Goal: Task Accomplishment & Management: Manage account settings

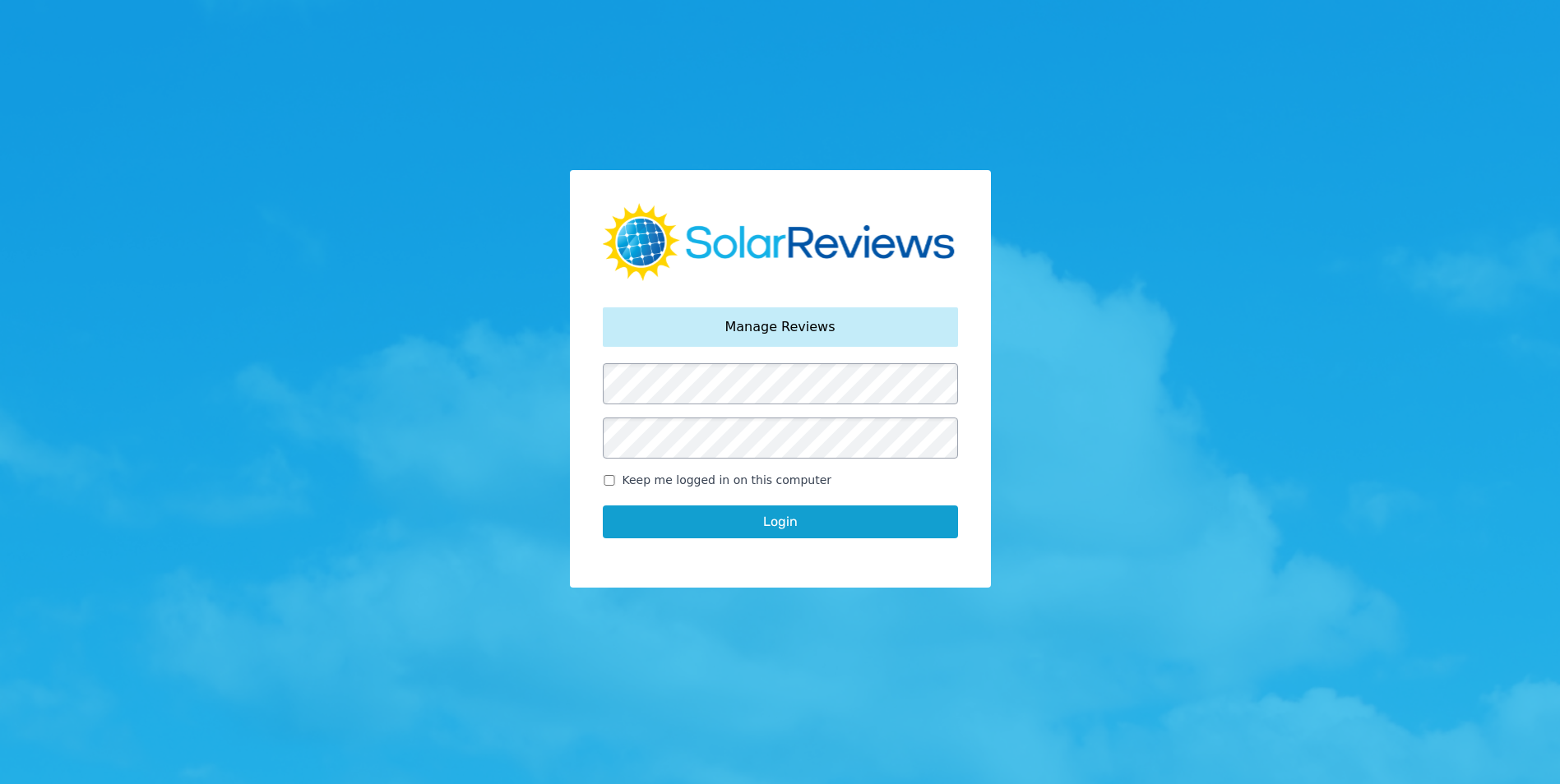
click at [758, 526] on button "Login" at bounding box center [780, 522] width 355 height 33
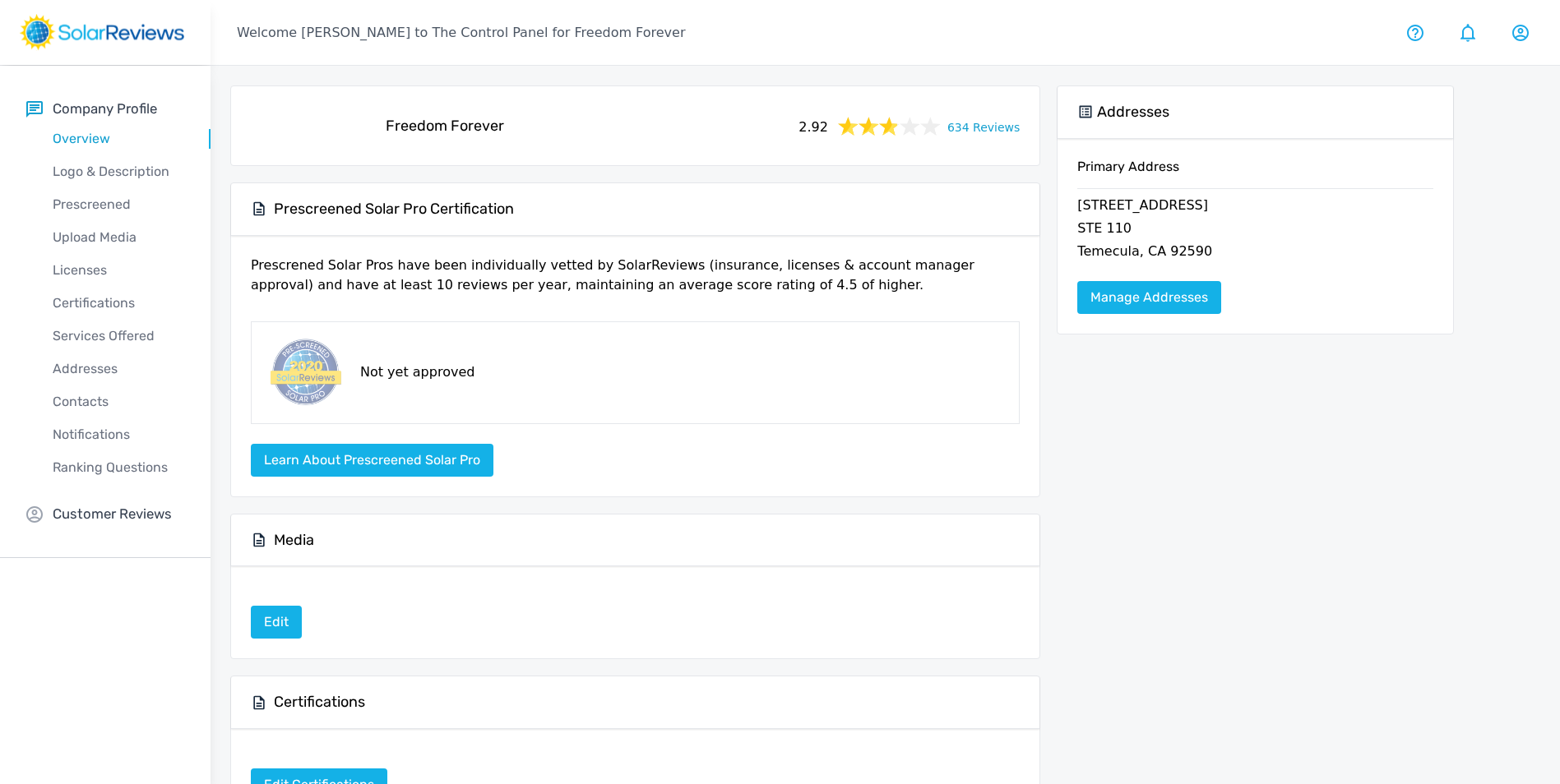
click at [1469, 378] on div "company profile Freedom Forever 2.92 634 Reviews Prescreened Solar Pro Certific…" at bounding box center [842, 586] width 1262 height 1042
click at [969, 132] on link "634 Reviews" at bounding box center [983, 126] width 72 height 20
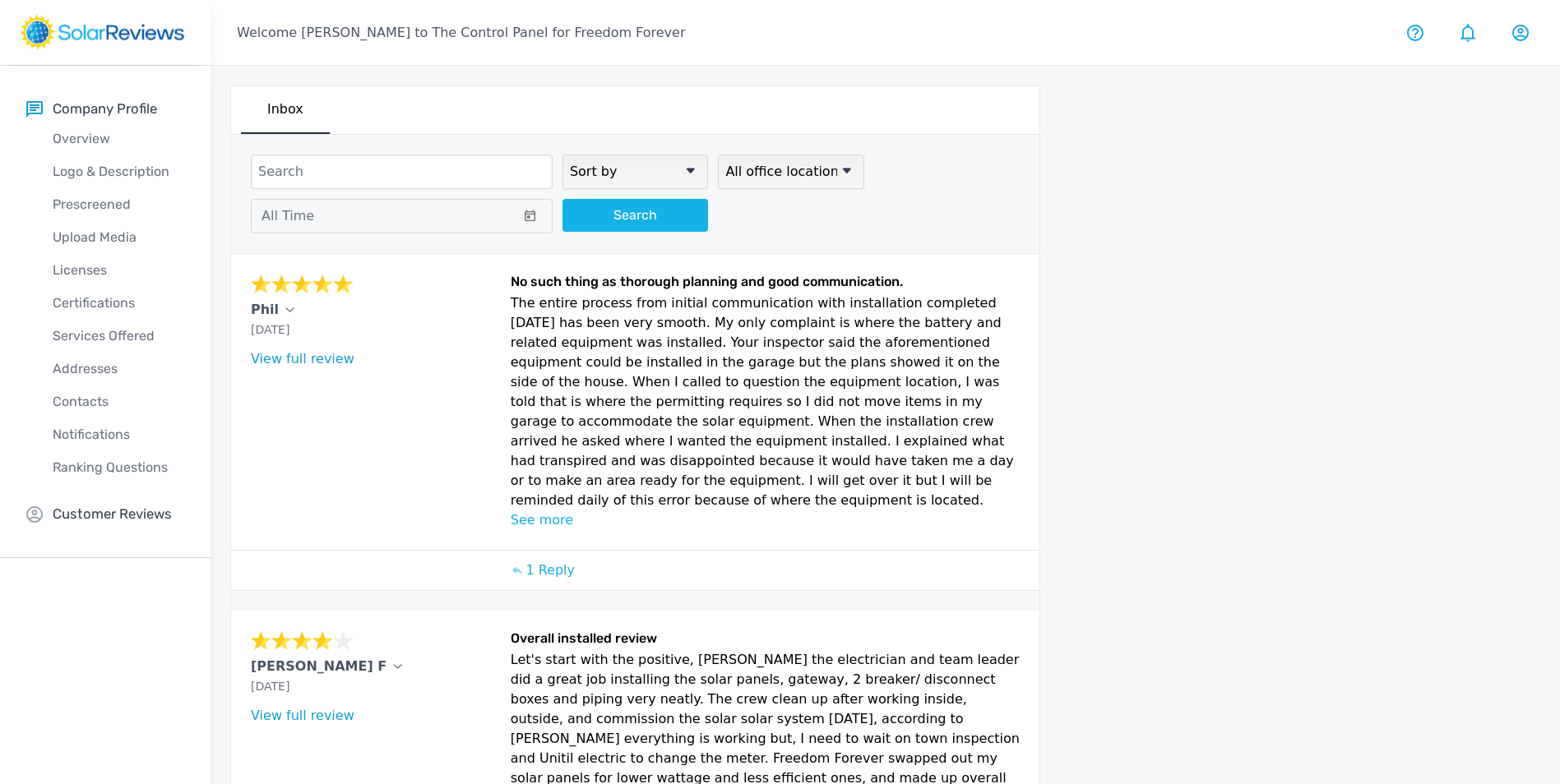
click at [632, 163] on select "Sort by newest oldest Rating: highest to lowest Rating: lowest to highest" at bounding box center [634, 171] width 145 height 34
select select "lowest"
click at [562, 154] on select "Sort by newest oldest Rating: highest to lowest Rating: lowest to highest" at bounding box center [634, 171] width 145 height 34
click at [535, 215] on span at bounding box center [530, 216] width 30 height 19
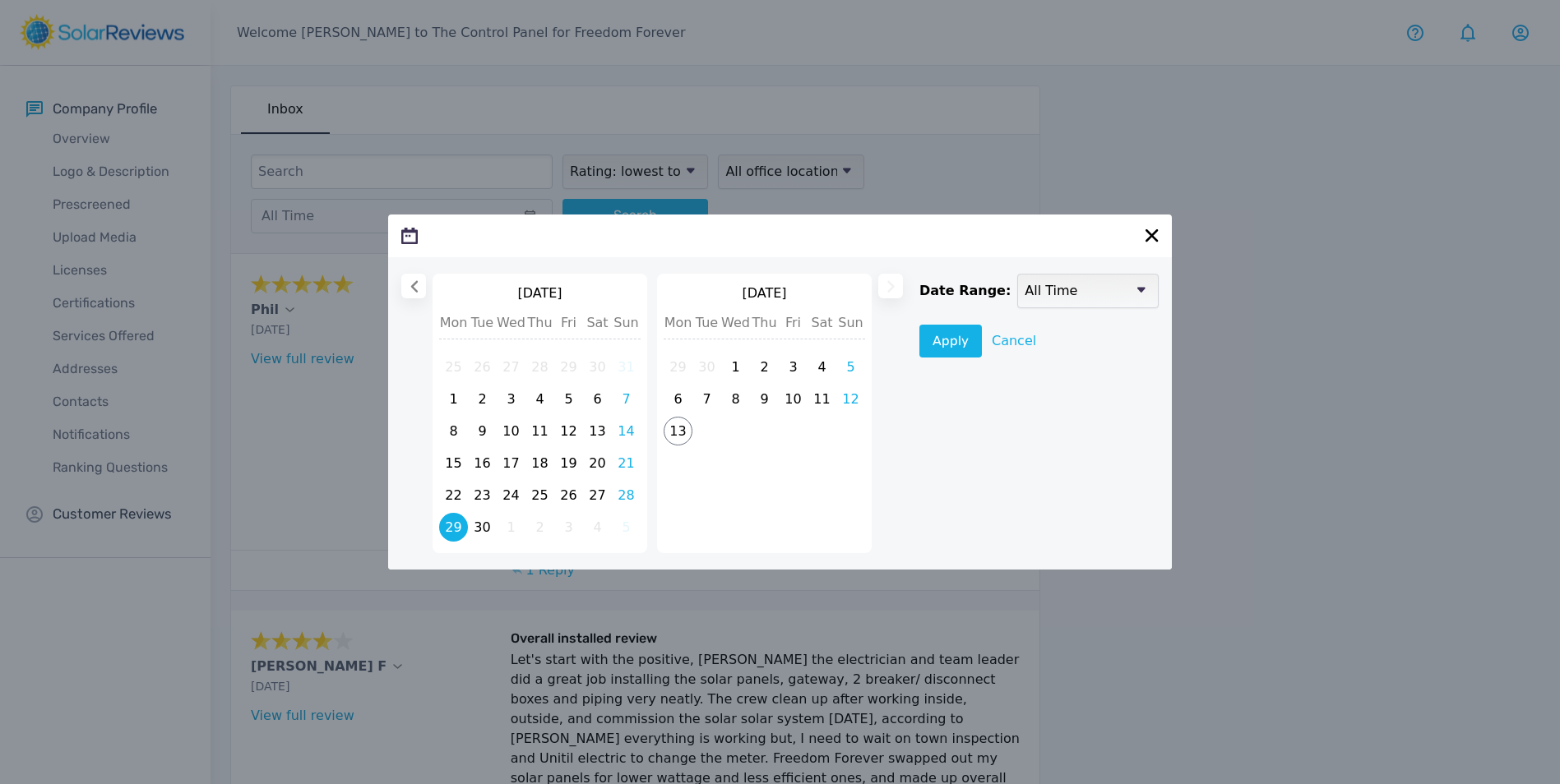
click at [464, 529] on span "29" at bounding box center [453, 527] width 28 height 28
select select
click at [687, 437] on span "13" at bounding box center [677, 432] width 28 height 28
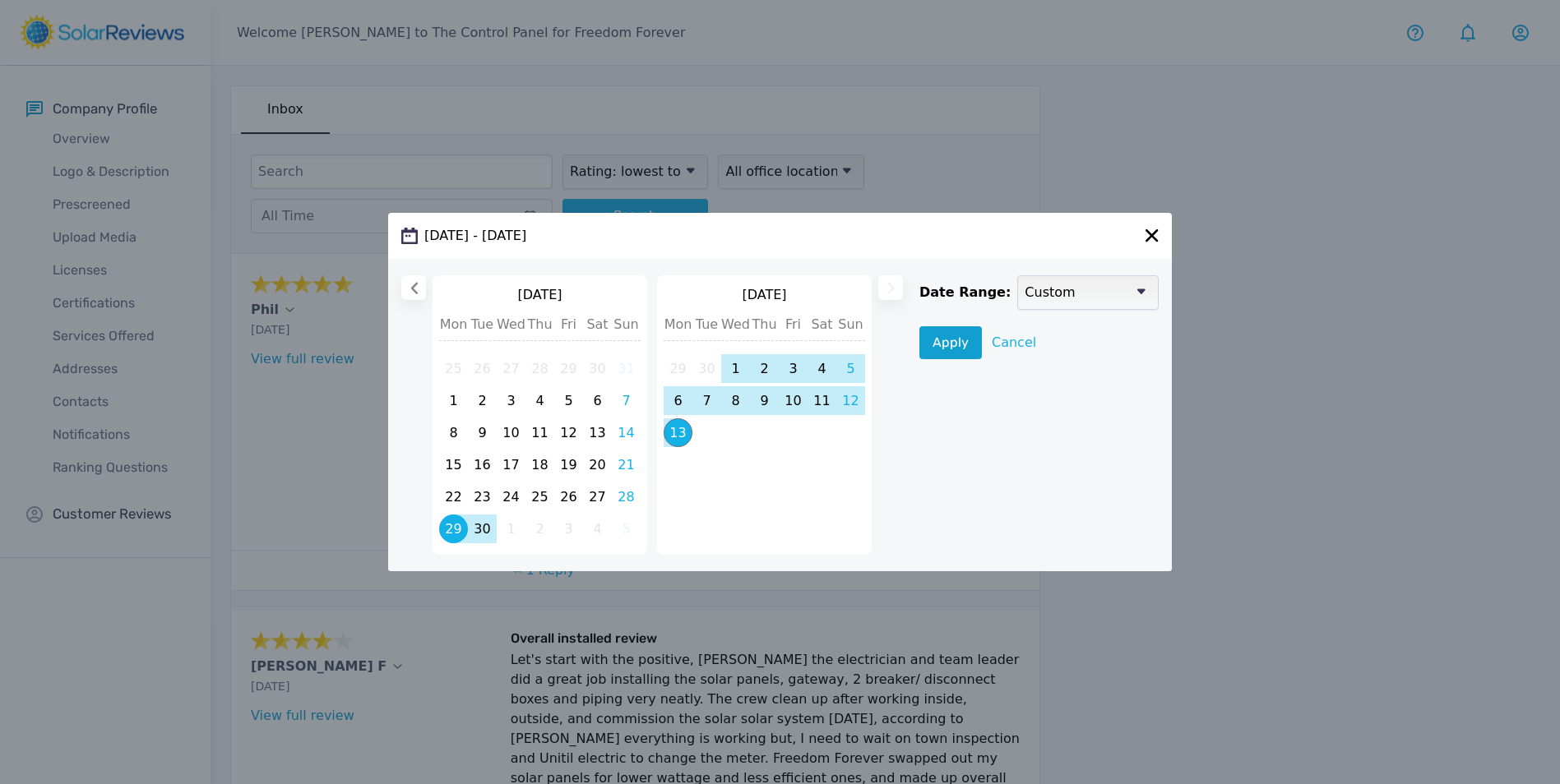
click at [947, 348] on button "Apply" at bounding box center [950, 343] width 62 height 33
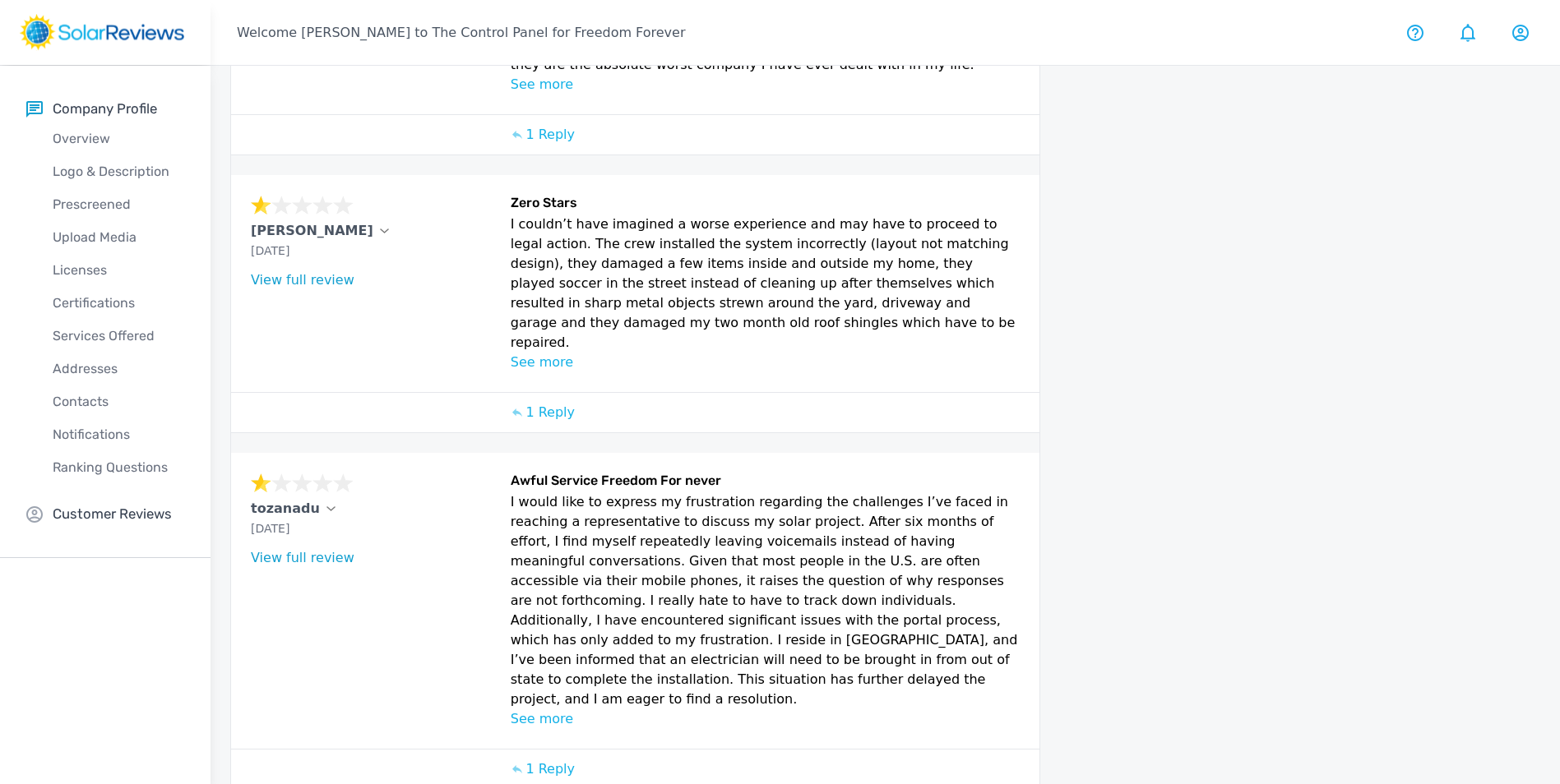
scroll to position [100, 0]
